Goal: Check status: Check status

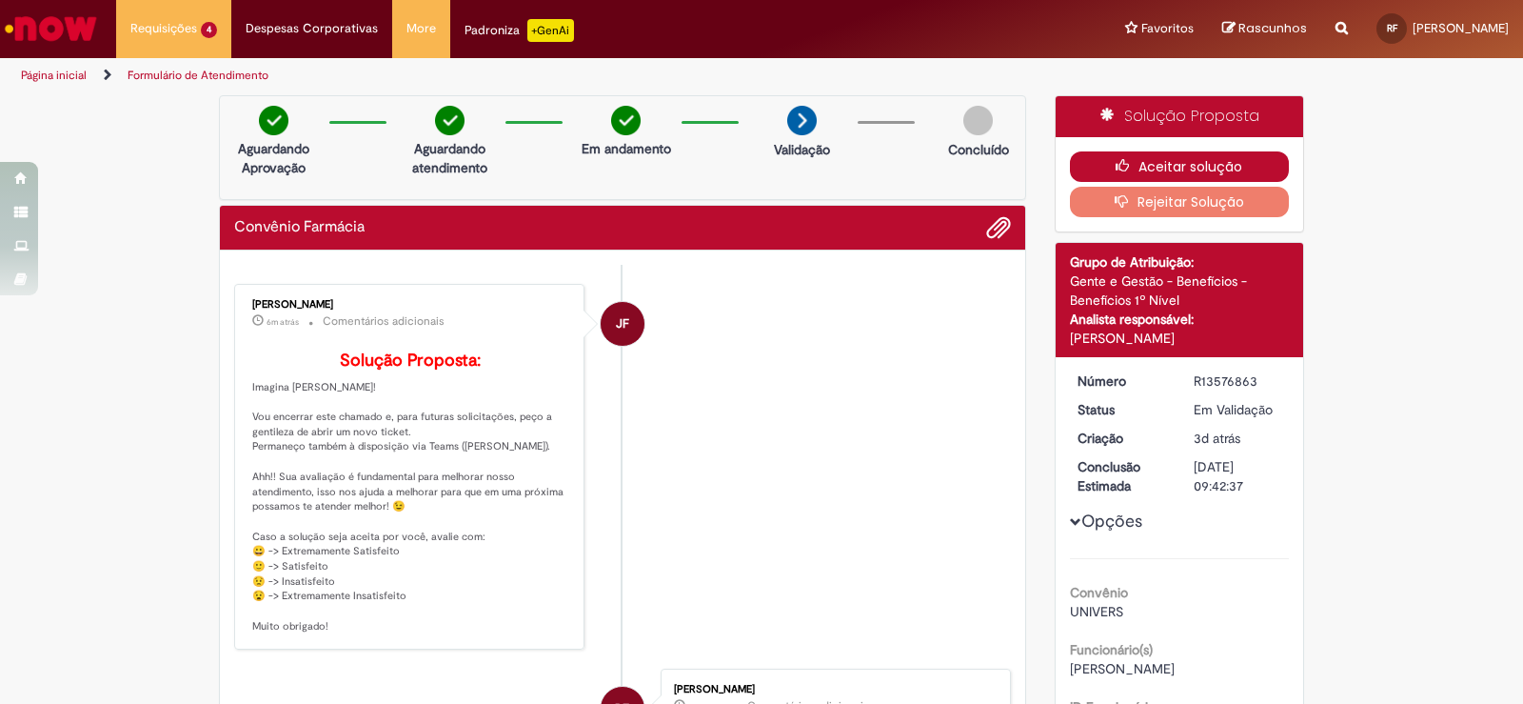
click at [1126, 165] on icon "button" at bounding box center [1127, 165] width 23 height 13
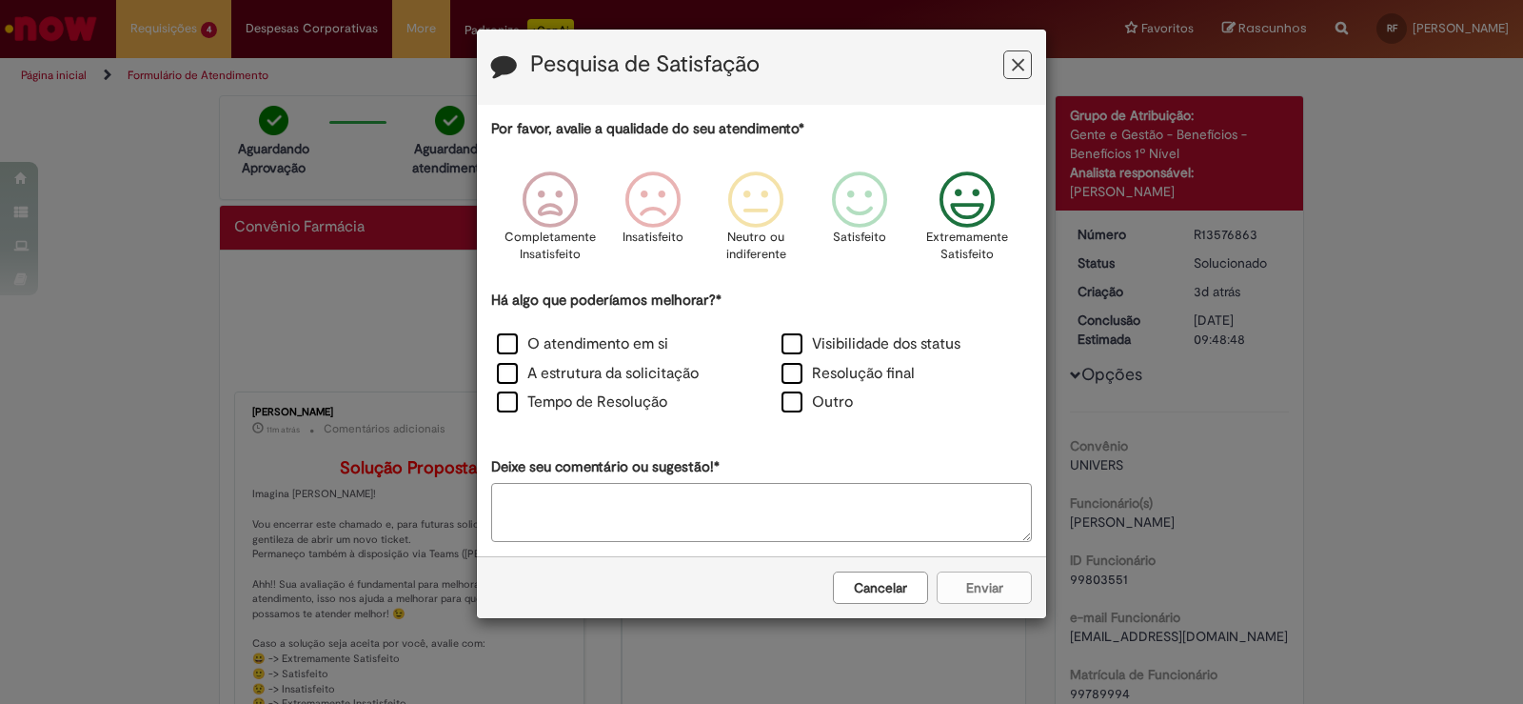
drag, startPoint x: 964, startPoint y: 199, endPoint x: 977, endPoint y: 272, distance: 74.3
click at [962, 201] on icon "Feedback" at bounding box center [967, 199] width 71 height 57
click at [996, 579] on div "Cancelar Enviar" at bounding box center [761, 587] width 569 height 62
click at [874, 372] on label "Resolução final" at bounding box center [848, 374] width 133 height 22
click at [989, 605] on div "Cancelar Enviar" at bounding box center [761, 587] width 569 height 62
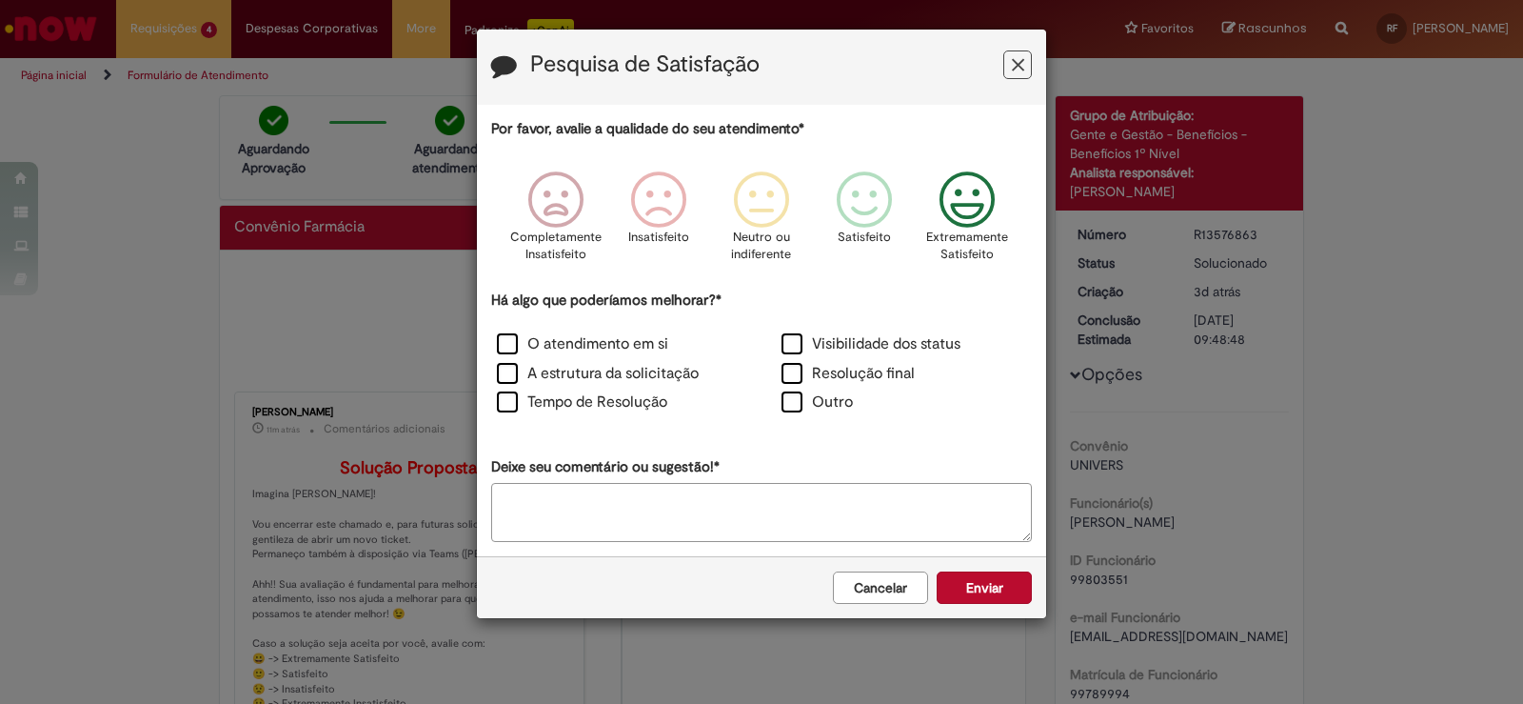
click at [989, 605] on div "Cancelar Enviar" at bounding box center [761, 587] width 569 height 62
click at [981, 598] on button "Enviar" at bounding box center [984, 587] width 95 height 32
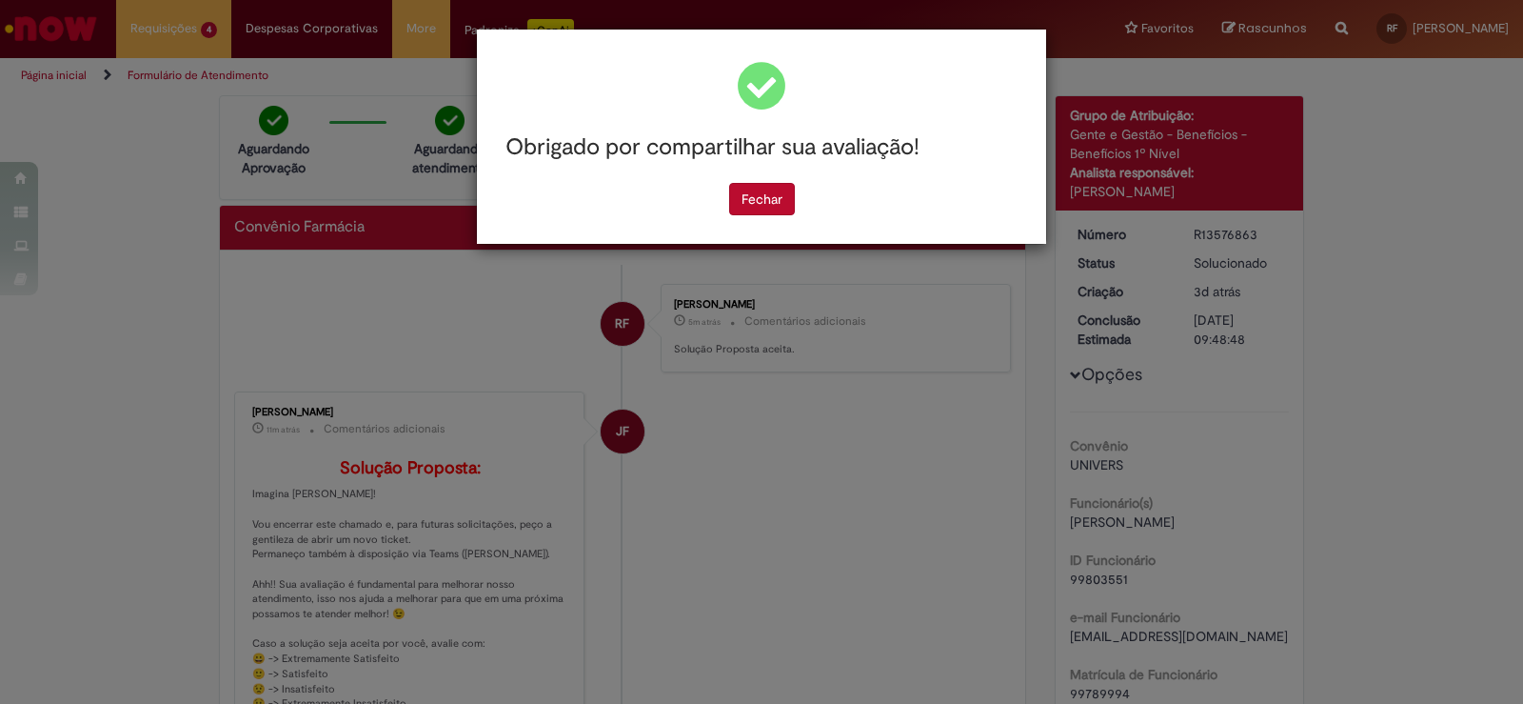
click at [772, 228] on div "Obrigado por compartilhar sua avaliação! [GEOGRAPHIC_DATA]" at bounding box center [761, 137] width 569 height 214
click at [765, 210] on button "Fechar" at bounding box center [762, 199] width 66 height 32
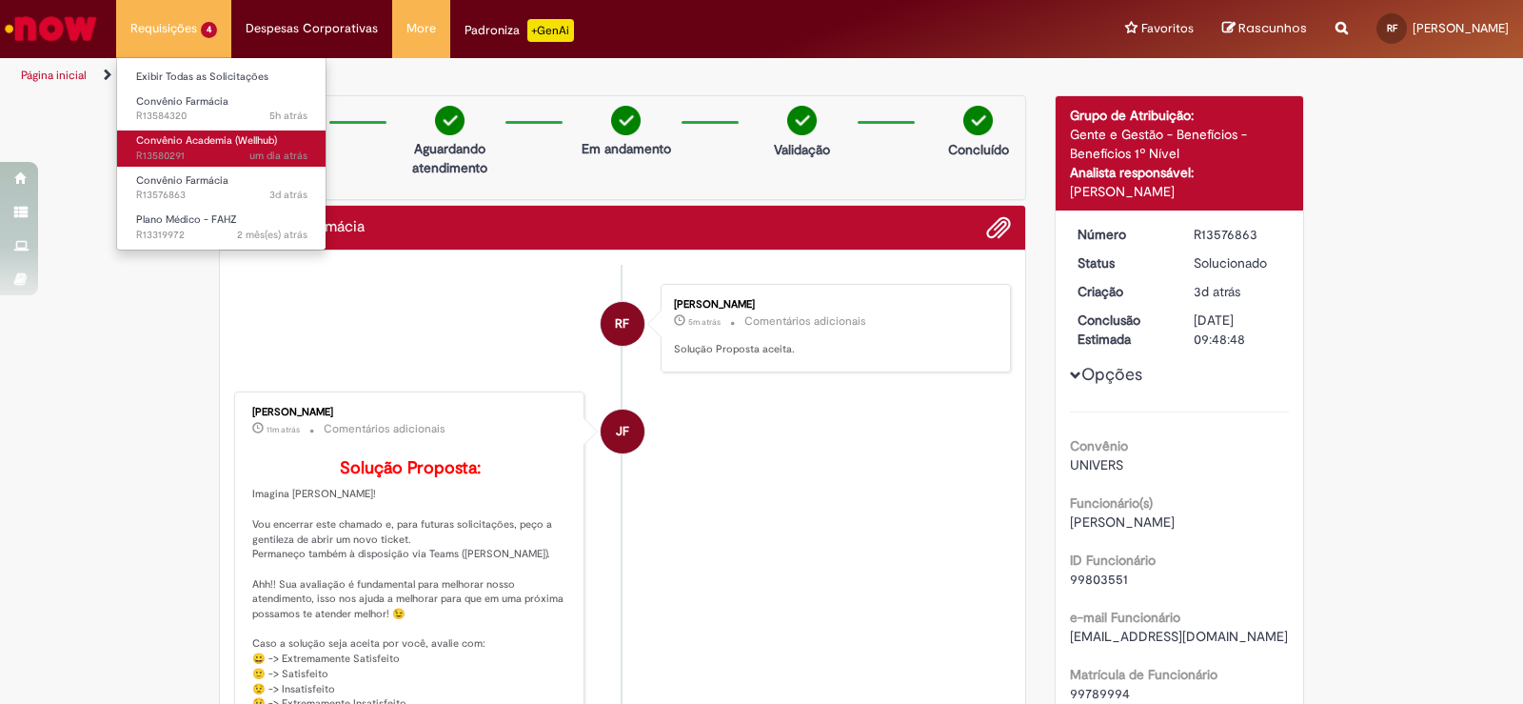
click at [205, 142] on span "Convênio Academia (Wellhub)" at bounding box center [206, 140] width 141 height 14
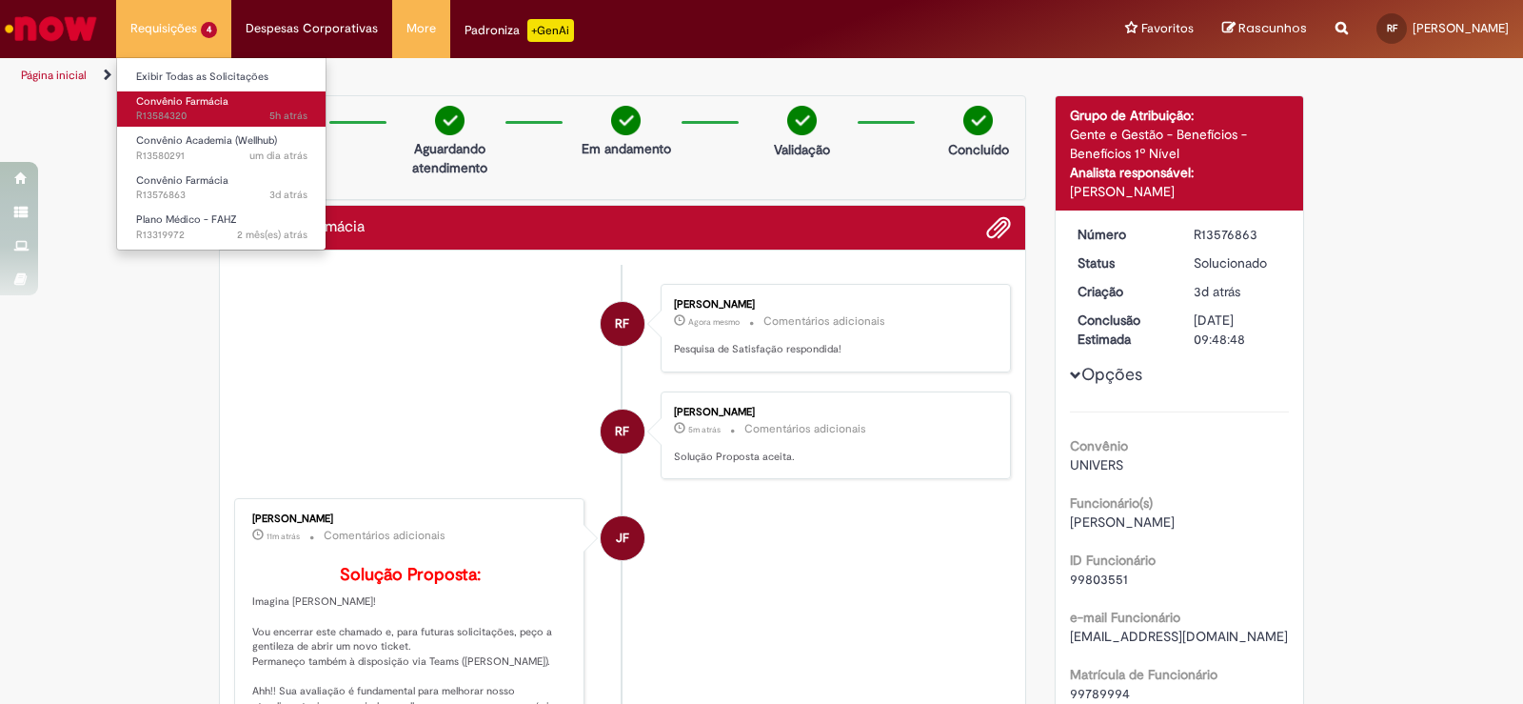
click at [205, 104] on span "Convênio Farmácia" at bounding box center [182, 101] width 92 height 14
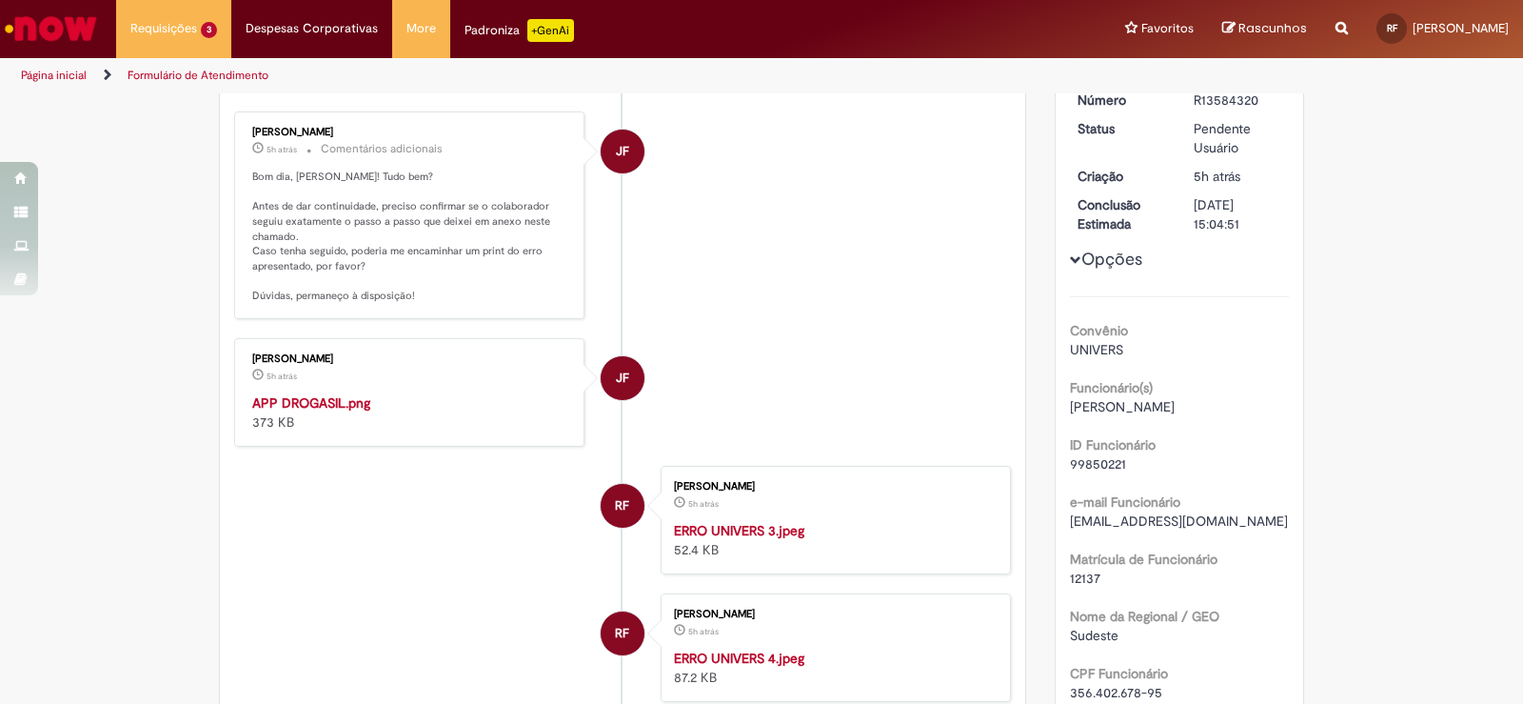
scroll to position [52, 0]
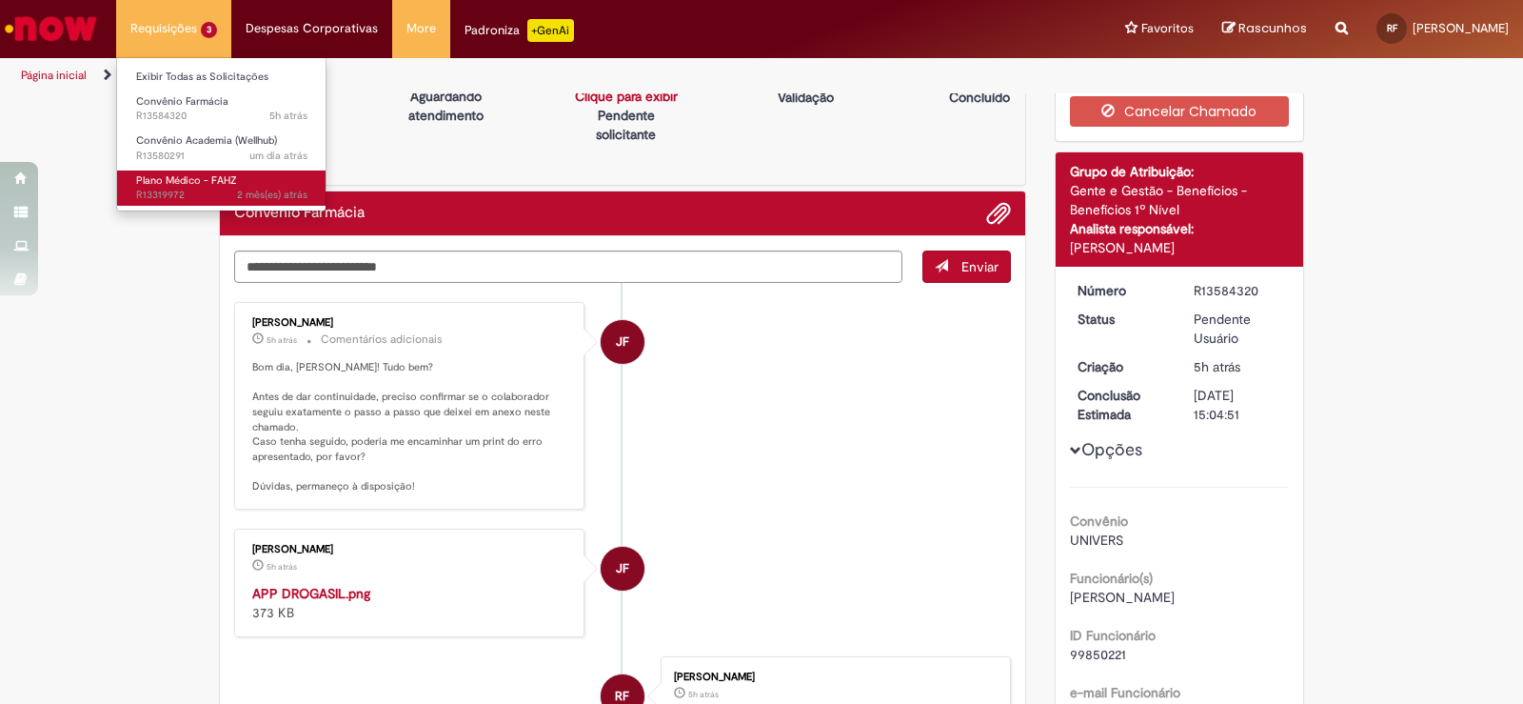
click at [198, 201] on span "2 mês(es) atrás 2 meses atrás R13319972" at bounding box center [221, 195] width 171 height 15
